Goal: Transaction & Acquisition: Purchase product/service

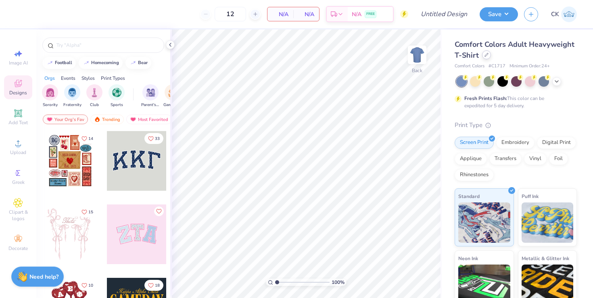
click at [486, 56] on icon at bounding box center [486, 55] width 4 height 4
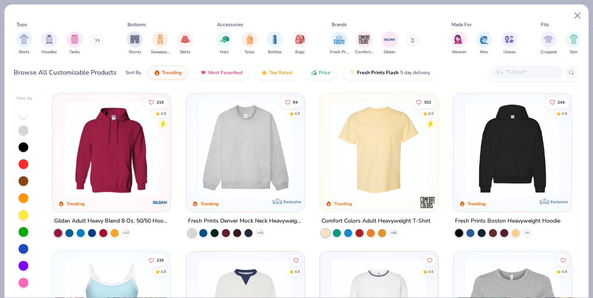
click at [509, 67] on div at bounding box center [526, 72] width 73 height 13
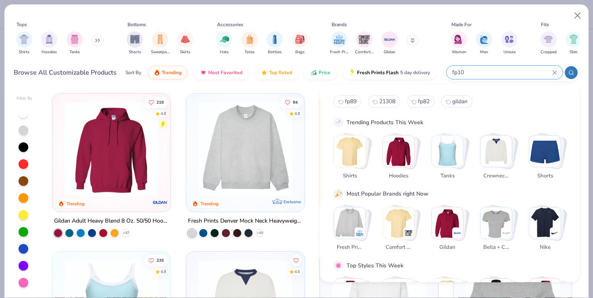
type input "fp100"
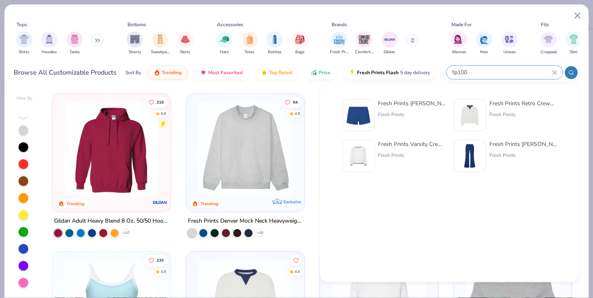
click at [555, 73] on icon at bounding box center [554, 72] width 5 height 5
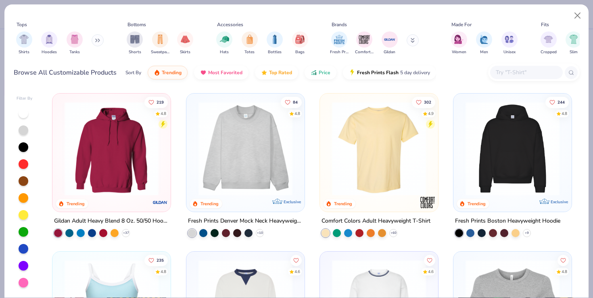
click at [522, 76] on input "text" at bounding box center [526, 72] width 62 height 9
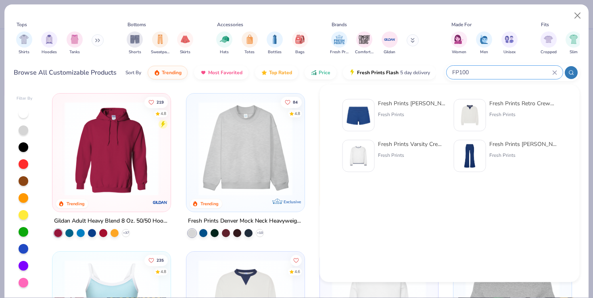
type input "FP100"
click at [369, 117] on img at bounding box center [358, 115] width 25 height 25
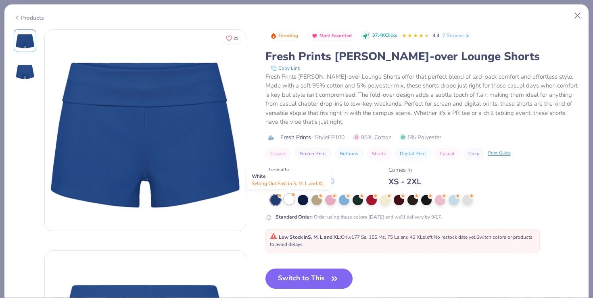
click at [291, 202] on div at bounding box center [289, 199] width 10 height 10
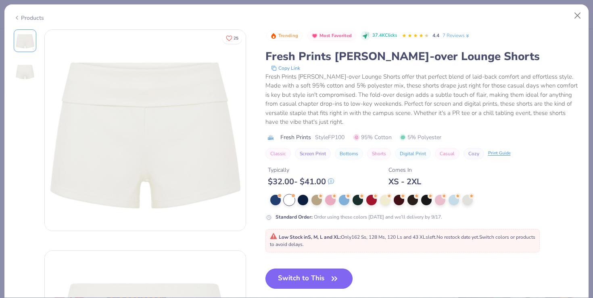
click at [301, 278] on button "Switch to This" at bounding box center [309, 279] width 88 height 20
type input "50"
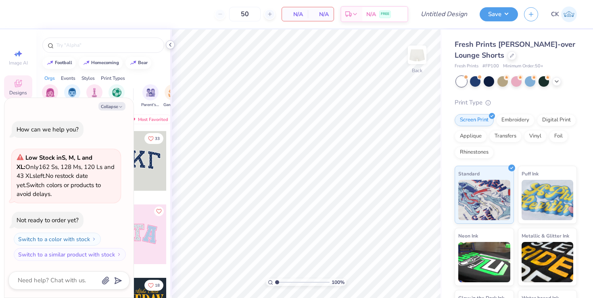
click at [168, 45] on icon at bounding box center [170, 45] width 6 height 6
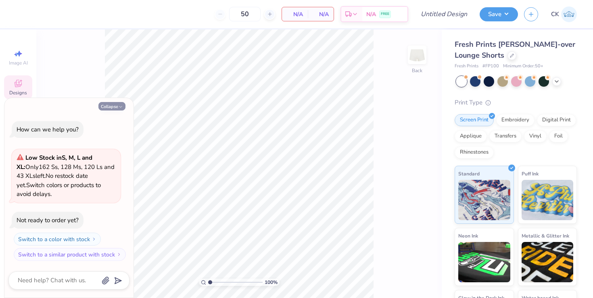
click at [118, 106] on button "Collapse" at bounding box center [111, 106] width 27 height 8
type textarea "x"
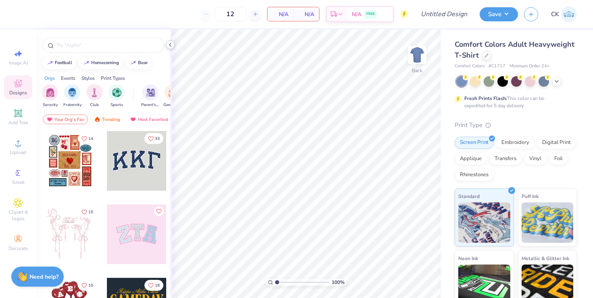
click at [171, 44] on icon at bounding box center [170, 45] width 6 height 6
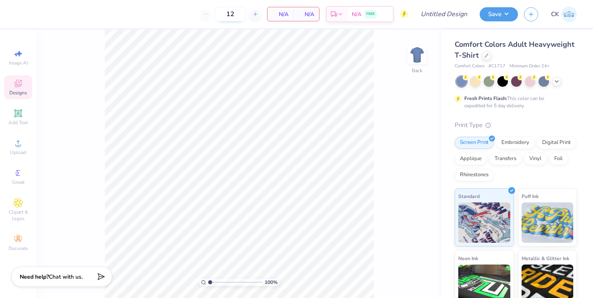
click at [230, 14] on input "12" at bounding box center [230, 14] width 31 height 15
type input "2"
type input "30"
click at [486, 58] on div at bounding box center [486, 54] width 9 height 9
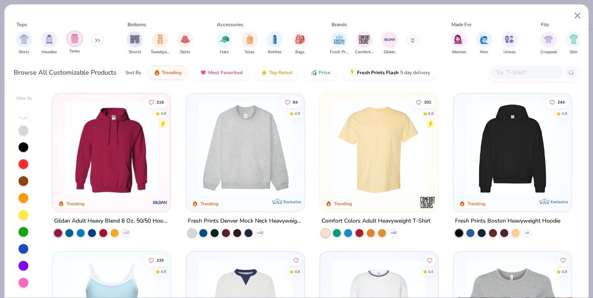
click at [70, 44] on div "filter for Tanks" at bounding box center [75, 39] width 16 height 16
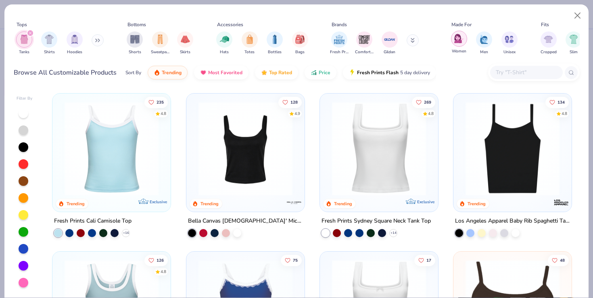
click at [458, 42] on img "filter for Women" at bounding box center [458, 38] width 9 height 9
click at [329, 76] on button "Price" at bounding box center [321, 71] width 32 height 14
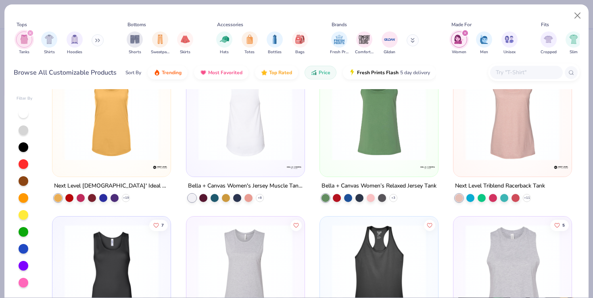
scroll to position [8, 0]
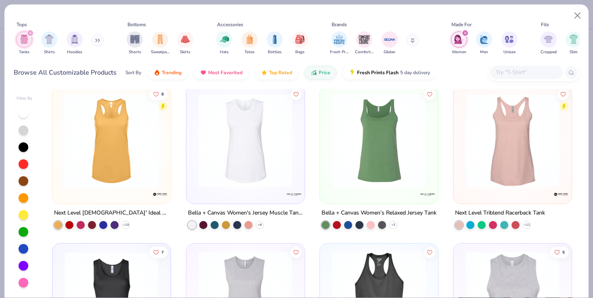
click at [335, 163] on img at bounding box center [379, 141] width 102 height 94
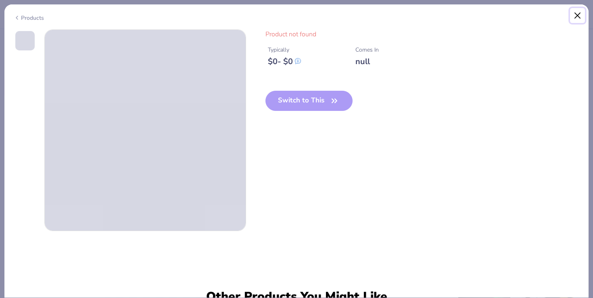
click at [578, 15] on button "Close" at bounding box center [577, 15] width 15 height 15
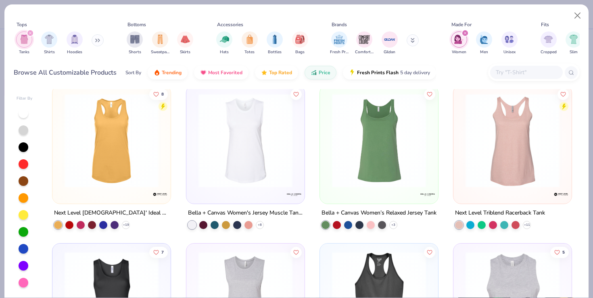
click at [126, 149] on img at bounding box center [112, 141] width 102 height 94
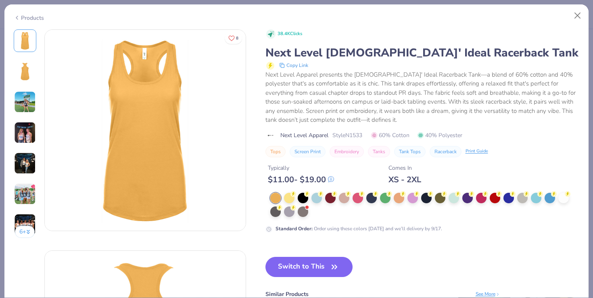
click at [21, 137] on img at bounding box center [25, 133] width 22 height 22
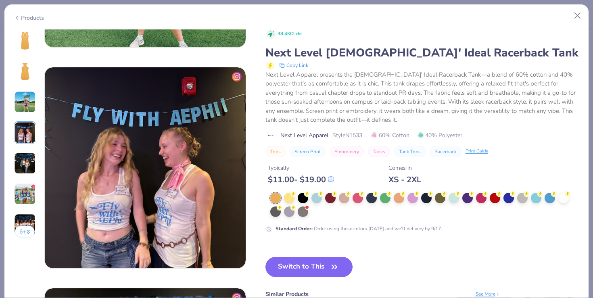
scroll to position [663, 0]
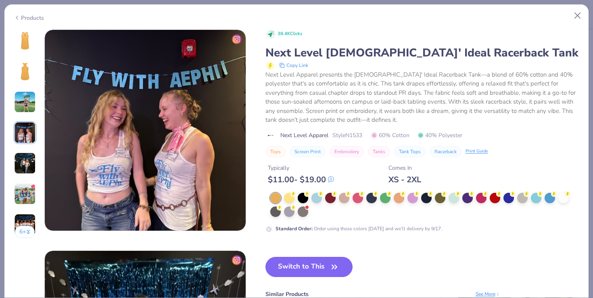
click at [27, 168] on img at bounding box center [25, 163] width 22 height 22
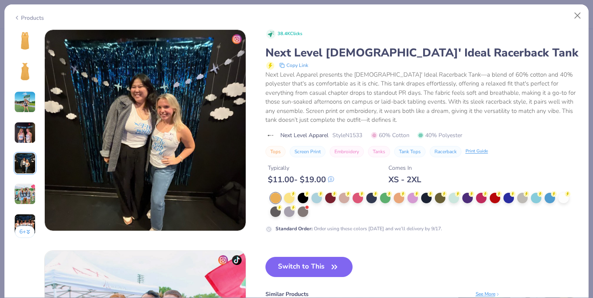
click at [23, 185] on img at bounding box center [25, 194] width 22 height 22
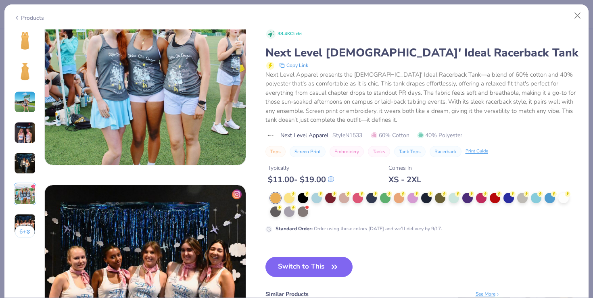
scroll to position [1089, 0]
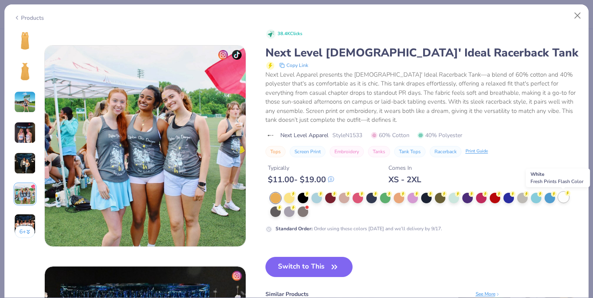
click at [564, 198] on div at bounding box center [563, 197] width 10 height 10
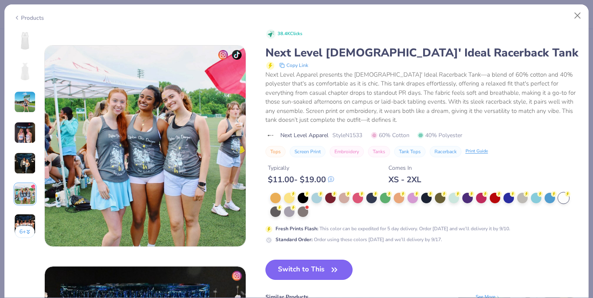
click at [294, 264] on button "Switch to This" at bounding box center [309, 270] width 88 height 20
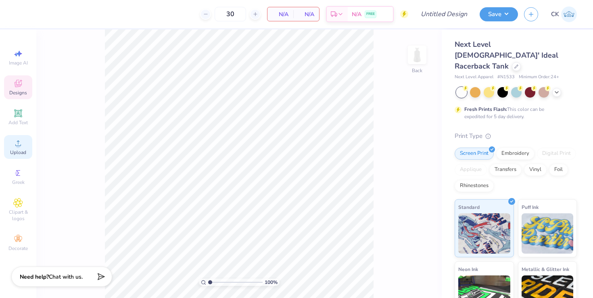
click at [12, 144] on div "Upload" at bounding box center [18, 147] width 28 height 24
click at [23, 150] on span "Upload" at bounding box center [18, 152] width 16 height 6
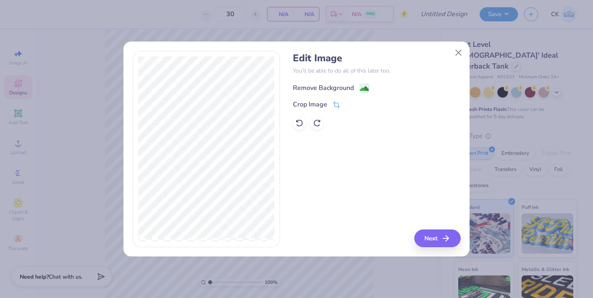
click at [326, 87] on div "Remove Background" at bounding box center [323, 88] width 61 height 10
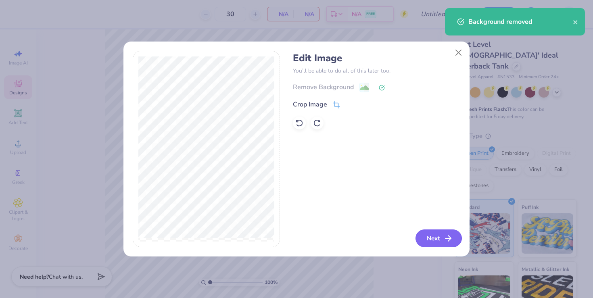
click at [450, 240] on icon "button" at bounding box center [448, 239] width 10 height 10
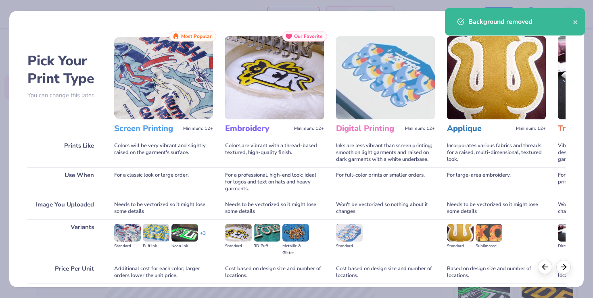
scroll to position [64, 0]
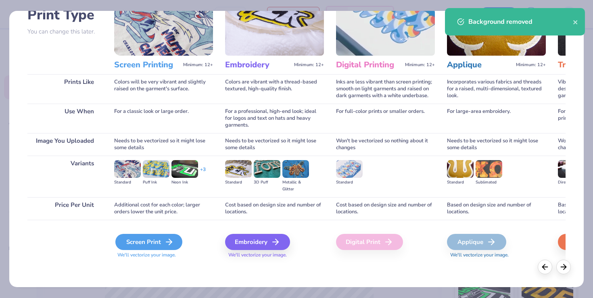
click at [148, 244] on div "Screen Print" at bounding box center [148, 242] width 67 height 16
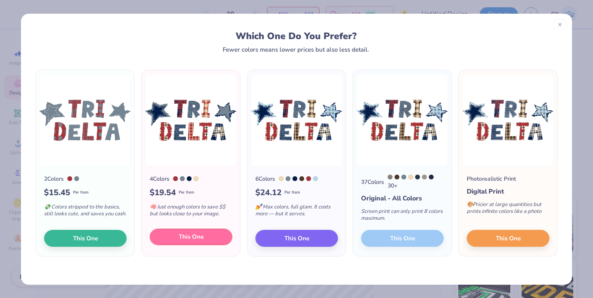
click at [203, 238] on span "This One" at bounding box center [191, 236] width 25 height 9
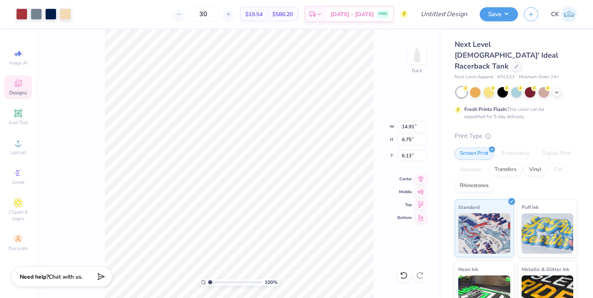
type input "9.38"
type input "4.25"
type input "8.63"
type input "2.43"
type input "0.92"
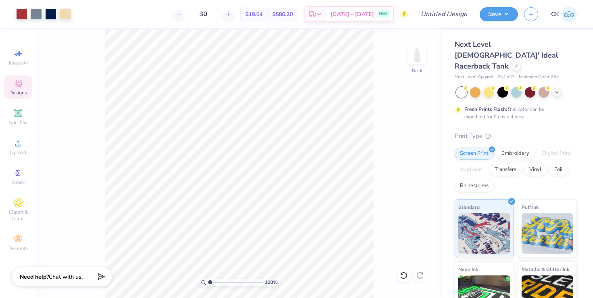
click at [473, 56] on div "Next Level [DEMOGRAPHIC_DATA]' Ideal Racerback Tank" at bounding box center [516, 55] width 122 height 33
click at [514, 64] on icon at bounding box center [516, 66] width 4 height 4
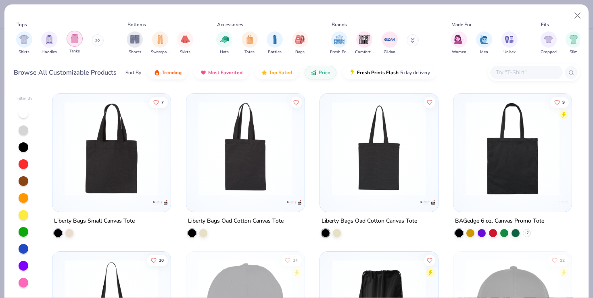
click at [76, 41] on img "filter for Tanks" at bounding box center [74, 38] width 9 height 9
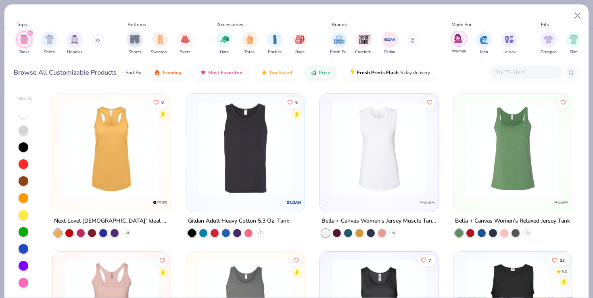
click at [459, 40] on img "filter for Women" at bounding box center [458, 38] width 9 height 9
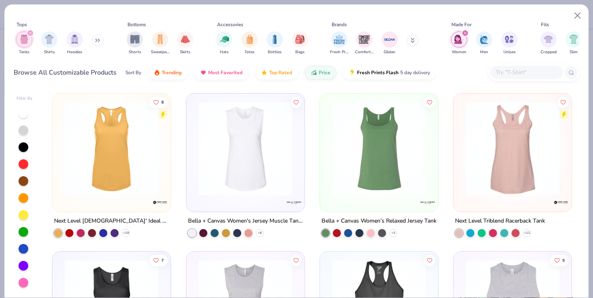
click at [24, 113] on div at bounding box center [24, 114] width 10 height 10
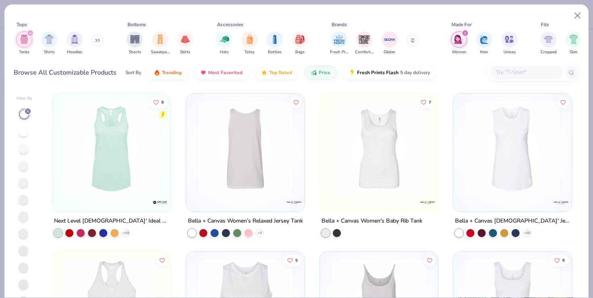
click at [194, 166] on img at bounding box center [143, 149] width 102 height 94
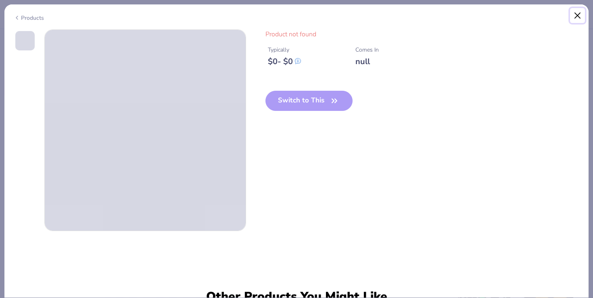
click at [576, 15] on button "Close" at bounding box center [577, 15] width 15 height 15
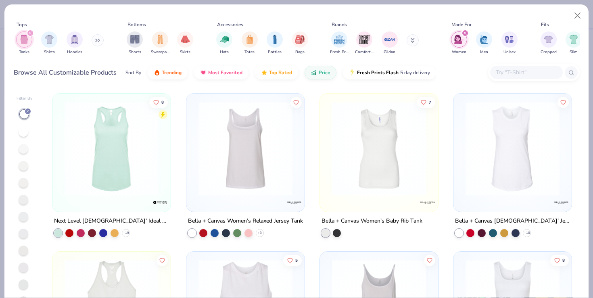
click at [28, 110] on icon at bounding box center [27, 111] width 5 height 5
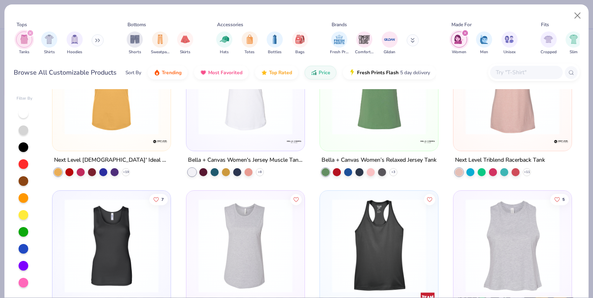
scroll to position [113, 0]
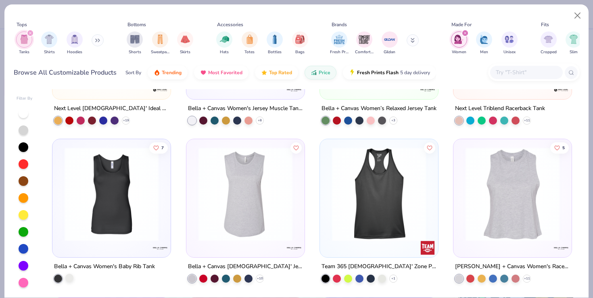
click at [70, 280] on div at bounding box center [69, 278] width 8 height 8
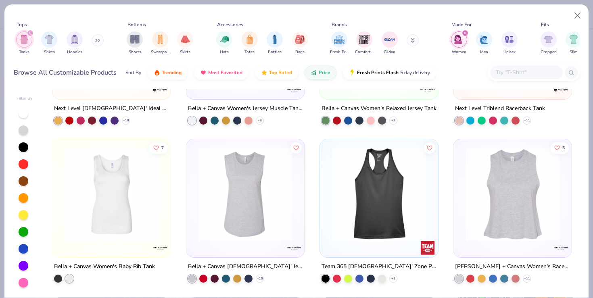
click at [129, 189] on img at bounding box center [112, 194] width 102 height 94
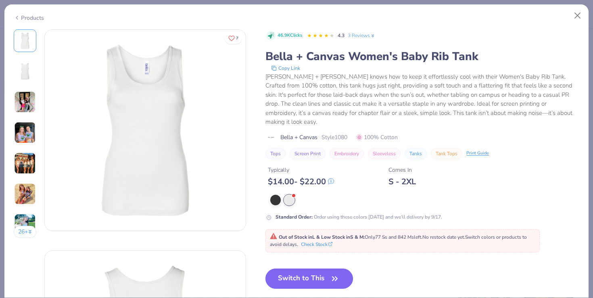
click at [325, 269] on button "Switch to This" at bounding box center [309, 279] width 88 height 20
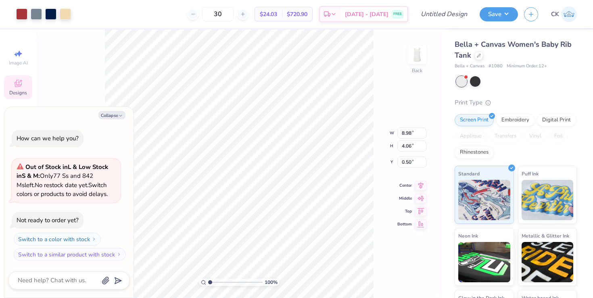
type textarea "x"
type input "0.98"
click at [121, 113] on icon "button" at bounding box center [120, 115] width 5 height 5
type textarea "x"
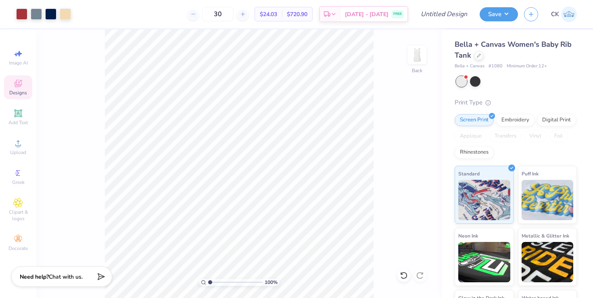
click at [496, 65] on span "# 1080" at bounding box center [495, 66] width 14 height 7
copy span "1080"
click at [535, 81] on div at bounding box center [516, 81] width 121 height 10
click at [474, 81] on div at bounding box center [475, 80] width 10 height 10
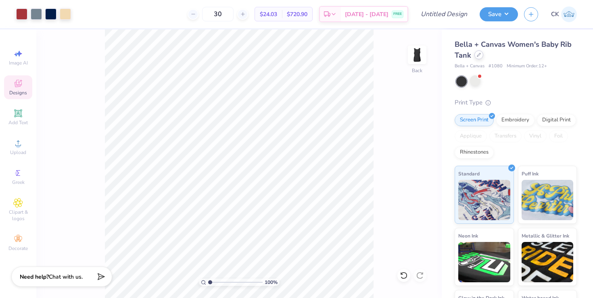
click at [480, 57] on div at bounding box center [478, 54] width 9 height 9
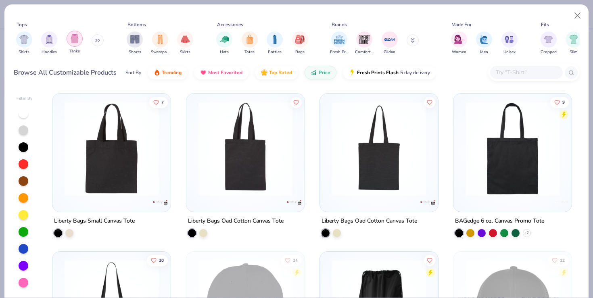
click at [72, 43] on img "filter for Tanks" at bounding box center [74, 38] width 9 height 9
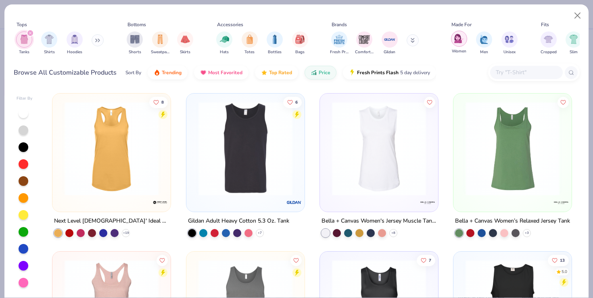
click at [462, 43] on img "filter for Women" at bounding box center [458, 38] width 9 height 9
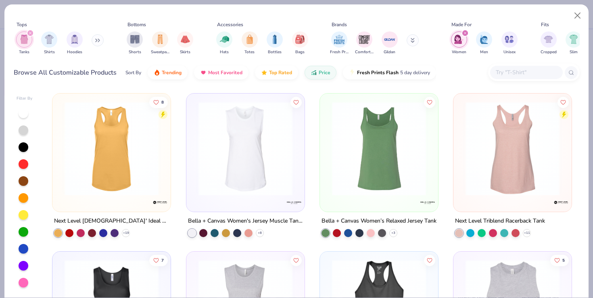
click at [233, 153] on img at bounding box center [245, 149] width 102 height 94
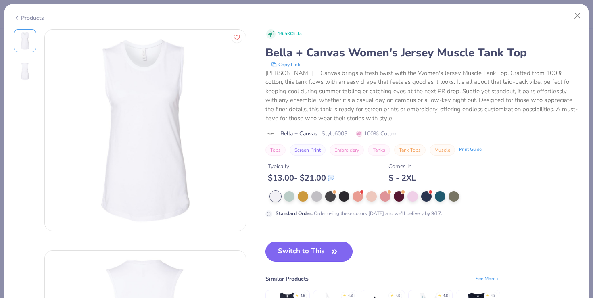
click at [298, 250] on button "Switch to This" at bounding box center [309, 252] width 88 height 20
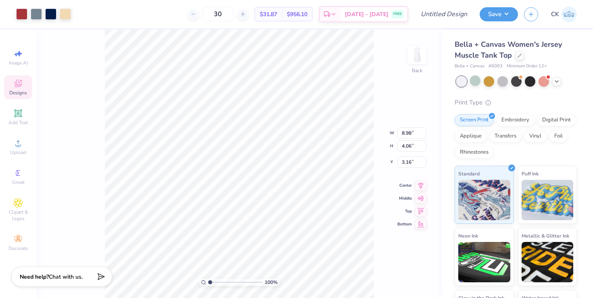
type input "1.33"
click at [518, 58] on div at bounding box center [519, 54] width 9 height 9
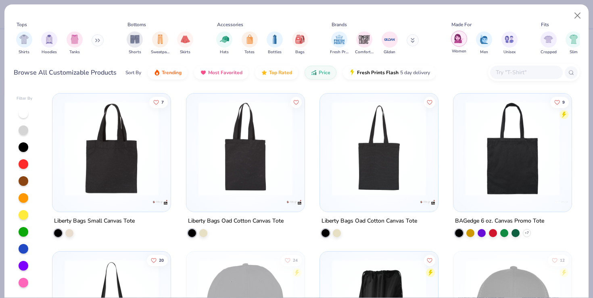
click at [456, 43] on img "filter for Women" at bounding box center [458, 38] width 9 height 9
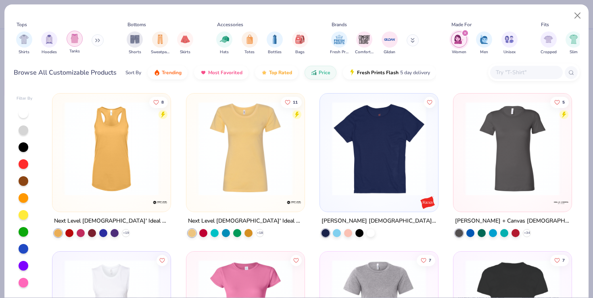
click at [73, 42] on img "filter for Tanks" at bounding box center [74, 38] width 9 height 9
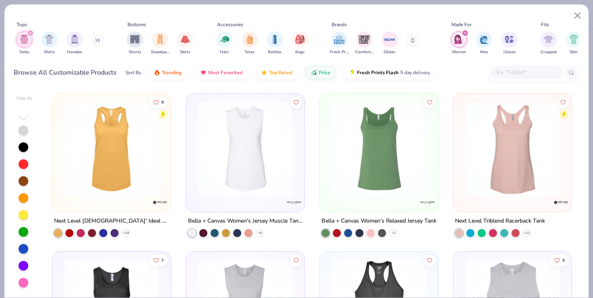
click at [135, 179] on img at bounding box center [112, 149] width 102 height 94
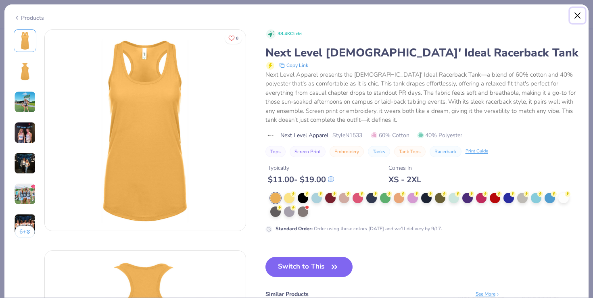
click at [576, 13] on button "Close" at bounding box center [577, 15] width 15 height 15
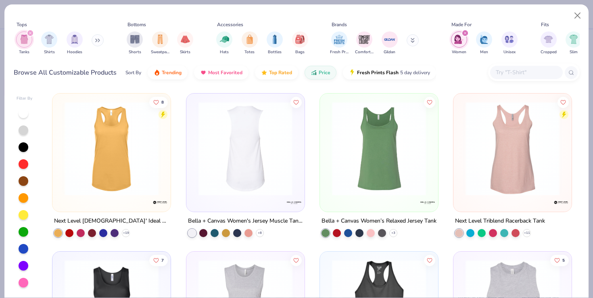
click at [374, 155] on img at bounding box center [379, 149] width 102 height 94
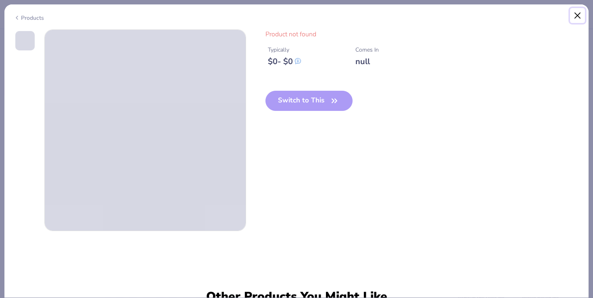
click at [576, 15] on button "Close" at bounding box center [577, 15] width 15 height 15
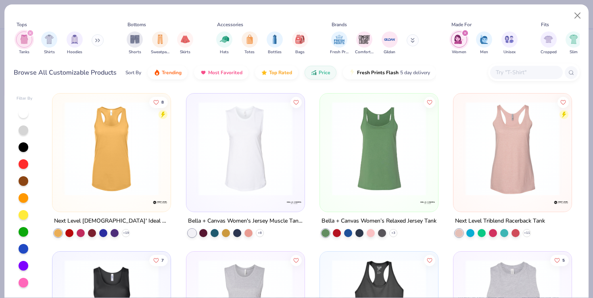
click at [497, 151] on img at bounding box center [512, 149] width 102 height 94
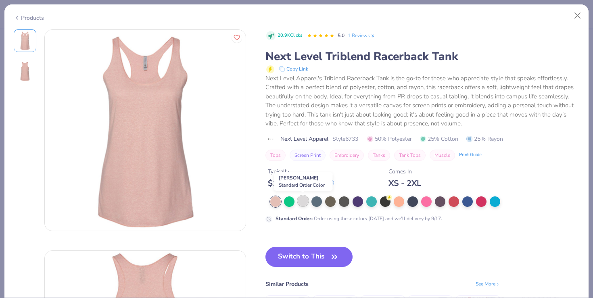
click at [305, 202] on div at bounding box center [303, 201] width 10 height 10
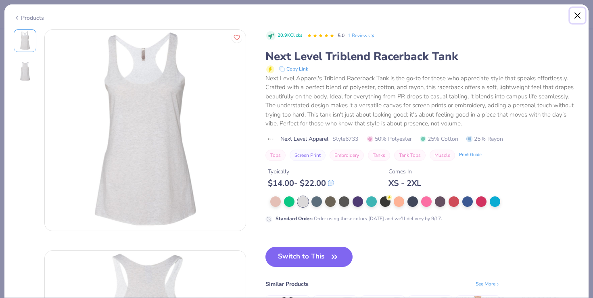
click at [581, 15] on button "Close" at bounding box center [577, 15] width 15 height 15
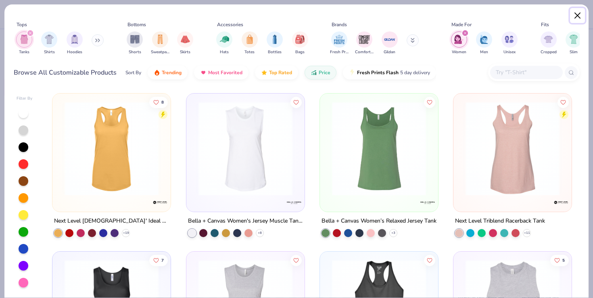
click at [577, 16] on button "Close" at bounding box center [577, 15] width 15 height 15
